Goal: Information Seeking & Learning: Learn about a topic

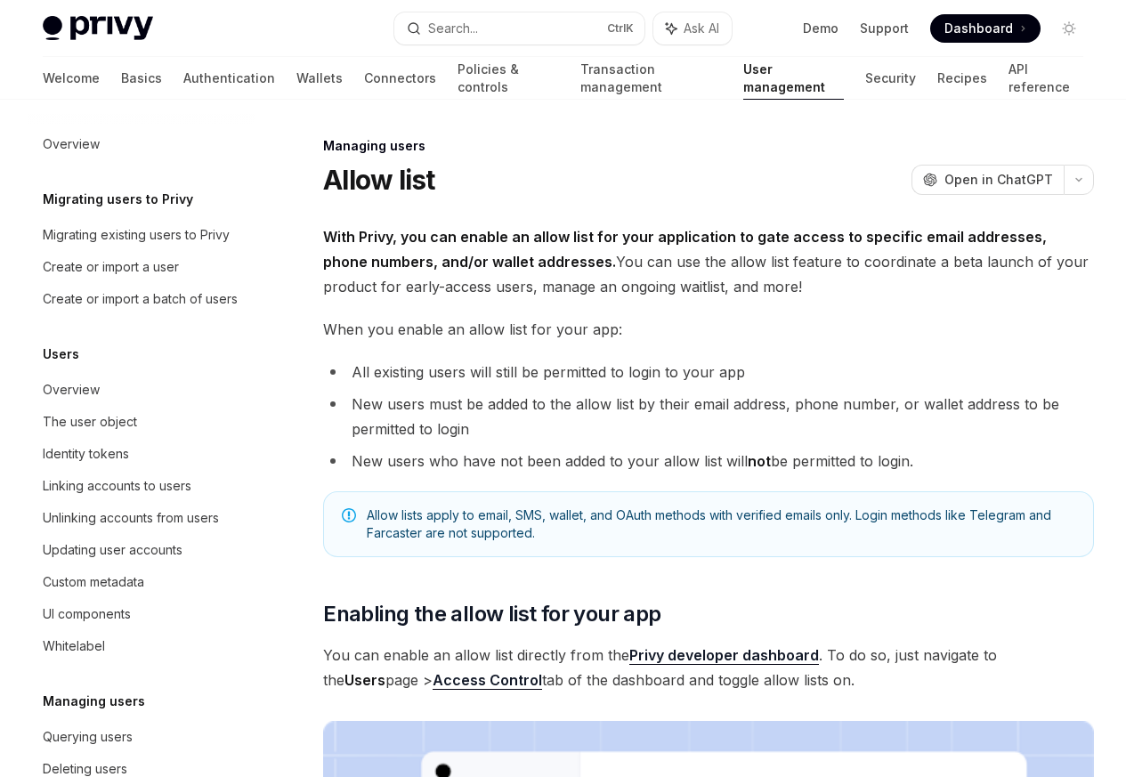
scroll to position [251, 0]
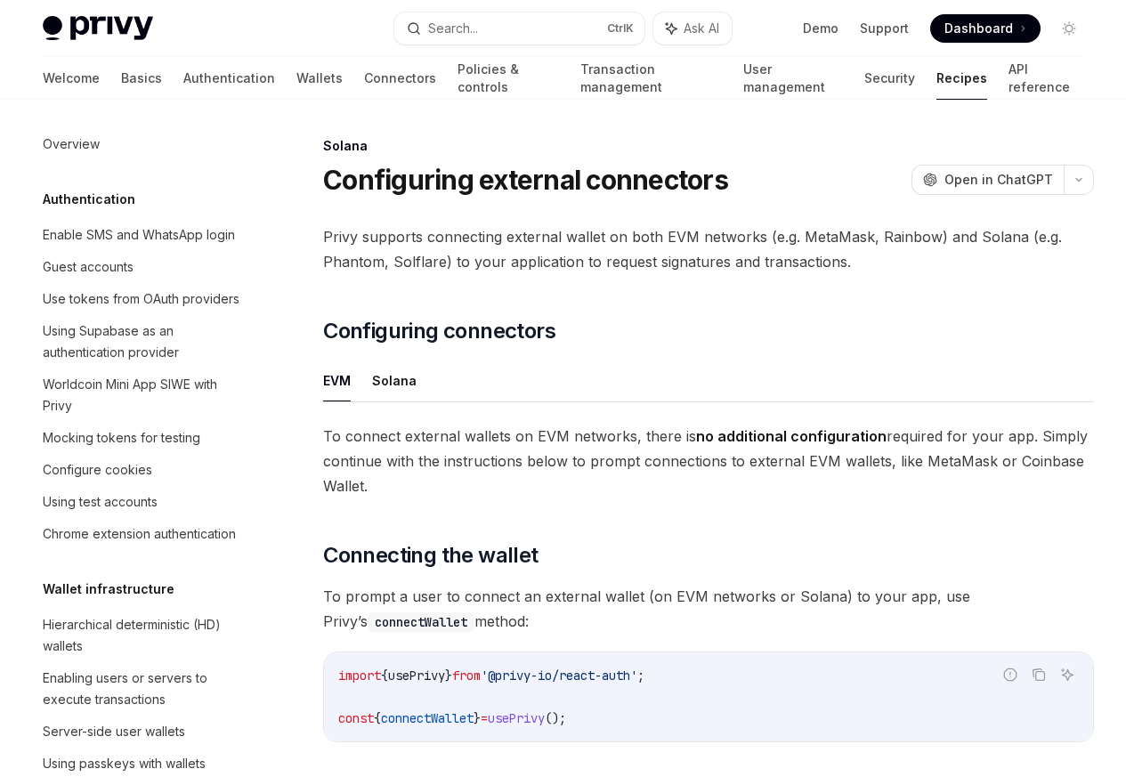
scroll to position [2852, 0]
